Goal: Communication & Community: Answer question/provide support

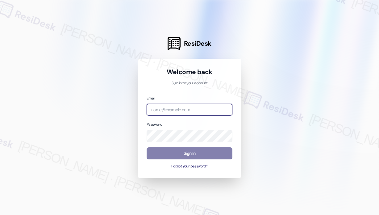
click at [169, 109] on input "email" at bounding box center [189, 110] width 86 height 12
type input "automated-surveys-beachfront-john-roy.roles@beachfront.com"
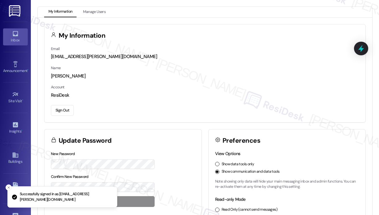
click at [17, 34] on icon at bounding box center [15, 33] width 7 height 7
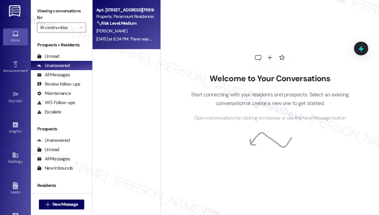
click at [111, 29] on span "[PERSON_NAME]" at bounding box center [111, 31] width 31 height 6
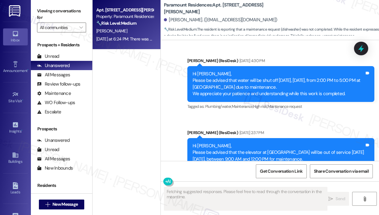
scroll to position [2629, 0]
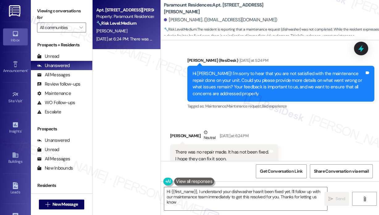
type textarea "Hi {{first_name}}, I understand your dishwasher hasn't been fixed yet. I'll fol…"
click at [298, 115] on div "Received via SMS Luis Tamayo Neutral Yesterday at 6:24 PM There was no repair m…" at bounding box center [270, 151] width 218 height 72
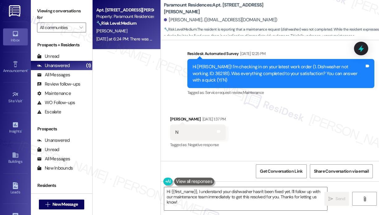
scroll to position [2444, 0]
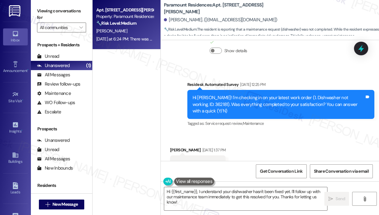
click at [346, 94] on div "Hi [PERSON_NAME]! I'm checking in on your latest work order (1. Dishwasher not …" at bounding box center [278, 104] width 172 height 20
copy div "362181"
click at [361, 46] on icon at bounding box center [360, 49] width 7 height 10
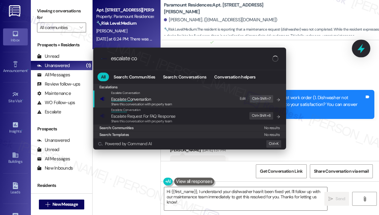
type input "escalate con"
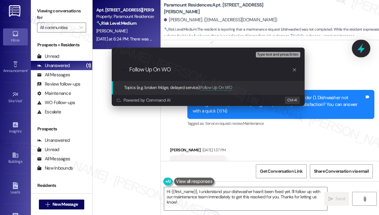
type input "Follow Up On WO 362181"
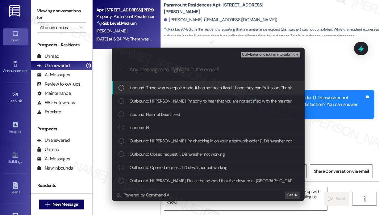
click at [190, 90] on span "Inbound: There was no repair made. It has not been fixed. I hope they can fix i…" at bounding box center [212, 87] width 164 height 7
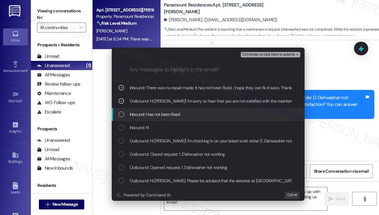
click at [183, 111] on div "Inbound: Has not been fixed" at bounding box center [208, 114] width 180 height 7
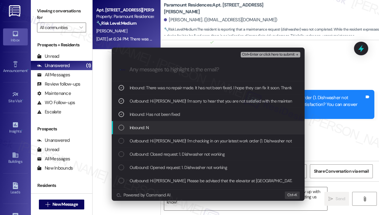
click at [176, 125] on div "Inbound: N" at bounding box center [208, 127] width 180 height 7
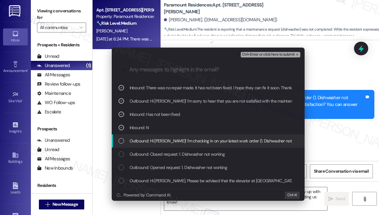
click at [178, 138] on span "Outbound: Hi Luis! I'm checking in on your latest work order (1. Dishwasher not…" at bounding box center [303, 140] width 346 height 7
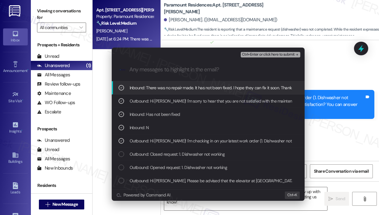
click at [264, 55] on span "Ctrl+Enter or click here to submit" at bounding box center [268, 54] width 53 height 4
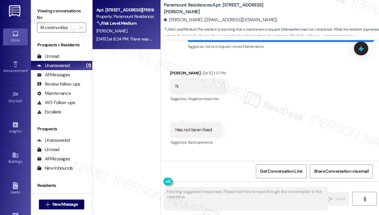
scroll to position [2629, 0]
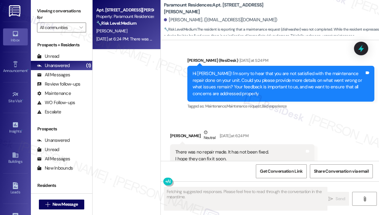
click at [355, 115] on div "Received via SMS Luis Tamayo Neutral Yesterday at 6:24 PM There was no repair m…" at bounding box center [270, 151] width 218 height 72
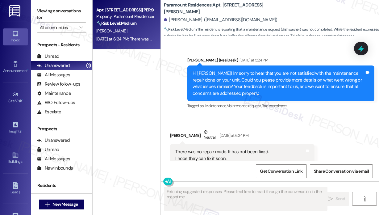
click at [326, 115] on div "Received via SMS Luis Tamayo Neutral Yesterday at 6:24 PM There was no repair m…" at bounding box center [270, 151] width 218 height 72
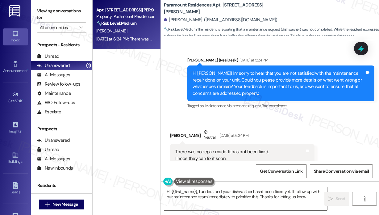
type textarea "Hi {{first_name}}, I understand your dishwasher hasn't been fixed yet. I'll fol…"
click at [280, 201] on textarea "Hi {{first_name}}, I understand your dishwasher hasn't been fixed yet. I'll fol…" at bounding box center [245, 198] width 163 height 23
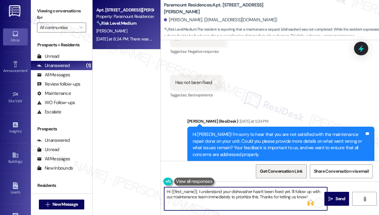
scroll to position [2599, 0]
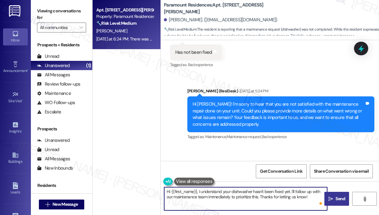
click at [336, 199] on span "Send" at bounding box center [340, 198] width 10 height 6
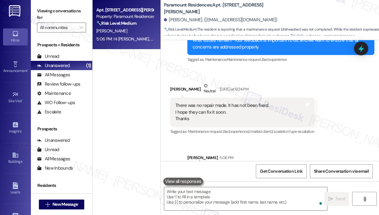
scroll to position [2679, 0]
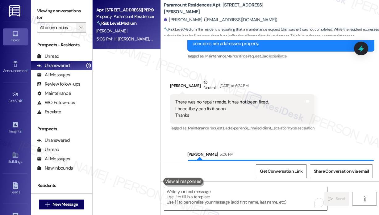
click at [82, 28] on icon "" at bounding box center [80, 27] width 3 height 5
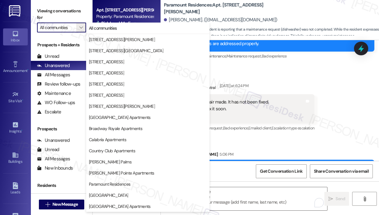
click at [314, 79] on div "Luis Tamayo Neutral Yesterday at 6:24 PM" at bounding box center [242, 86] width 144 height 15
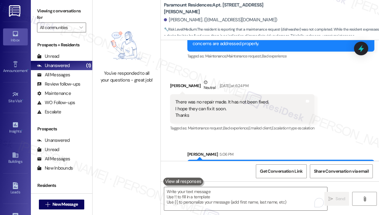
scroll to position [2722, 0]
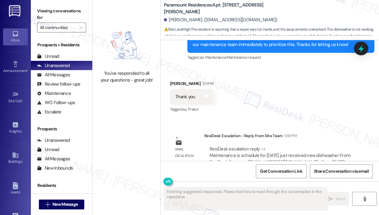
scroll to position [2892, 0]
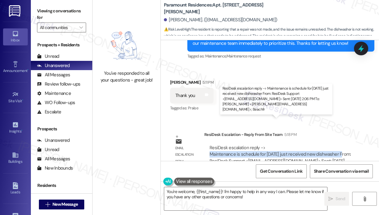
drag, startPoint x: 342, startPoint y: 127, endPoint x: 210, endPoint y: 127, distance: 131.7
click at [210, 144] on div "ResiDesk escalation reply -> Maintenance is schedule for [DATE] just received n…" at bounding box center [280, 160] width 143 height 33
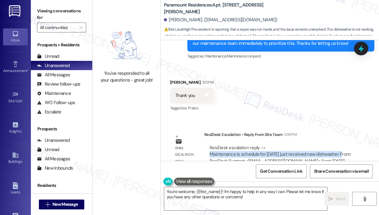
copy div "Maintenance is schedule for [DATE] just received new dishwasher"
click at [264, 200] on textarea "You're welcome, {{first_name}}! I'm happy to help in any way I can. Please let …" at bounding box center [245, 198] width 163 height 23
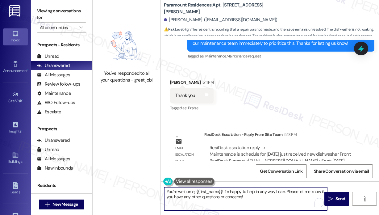
drag, startPoint x: 264, startPoint y: 199, endPoint x: 224, endPoint y: 191, distance: 40.9
click at [224, 191] on textarea "You're welcome, {{first_name}}! I'm happy to help in any way I can. Please let …" at bounding box center [245, 198] width 163 height 23
paste textarea "The site team asked me to let you know that maintenance is scheduled for [DATE]…"
click at [224, 191] on textarea "You're welcome, {{first_name}}! IThe site team asked me to let you know that ma…" at bounding box center [245, 198] width 163 height 23
type textarea "You're welcome, {{first_name}}! The site team asked me to let you know that mai…"
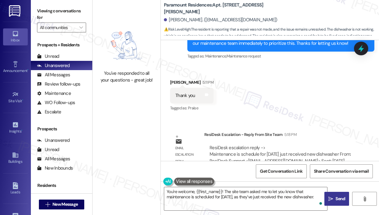
click at [339, 198] on span "Send" at bounding box center [340, 198] width 10 height 6
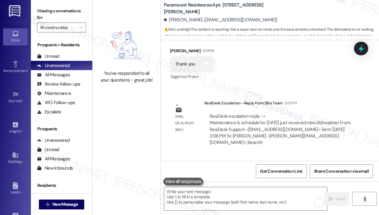
scroll to position [2942, 0]
